Goal: Task Accomplishment & Management: Manage account settings

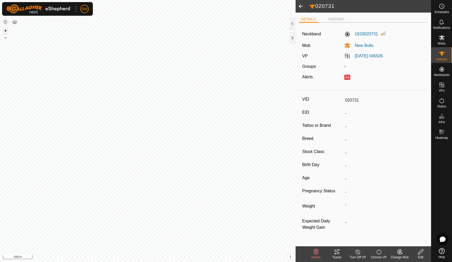
click at [3, 29] on button "+" at bounding box center [5, 30] width 6 height 6
click at [7, 29] on button "+" at bounding box center [5, 30] width 6 height 6
click at [5, 31] on button "+" at bounding box center [5, 30] width 6 height 6
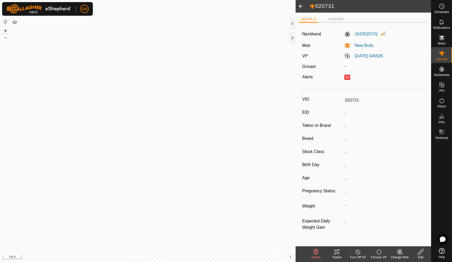
click at [6, 31] on button "+" at bounding box center [5, 30] width 6 height 6
type input "Cow20"
type input "-"
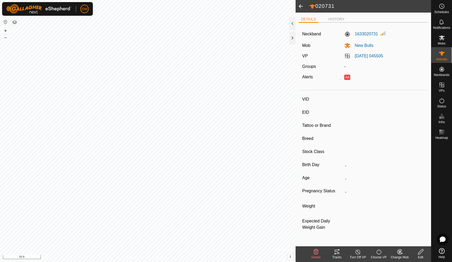
type input "-"
click at [340, 254] on icon at bounding box center [337, 251] width 6 height 6
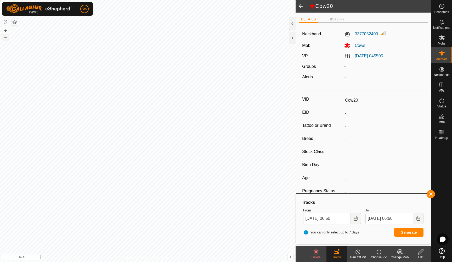
click at [5, 37] on button "–" at bounding box center [5, 37] width 6 height 6
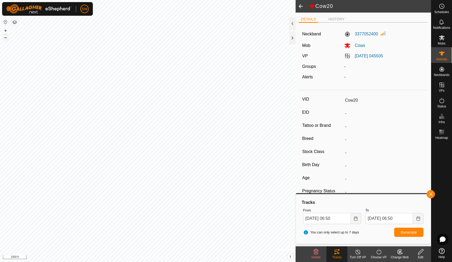
click at [5, 37] on button "–" at bounding box center [5, 37] width 6 height 6
click at [430, 196] on button "button" at bounding box center [431, 194] width 8 height 8
